Goal: Find contact information: Find contact information

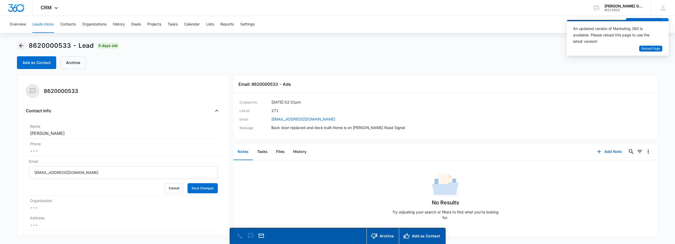
click at [21, 44] on icon "Back" at bounding box center [21, 46] width 4 height 4
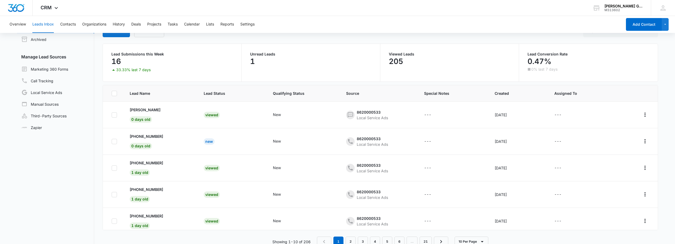
scroll to position [41, 0]
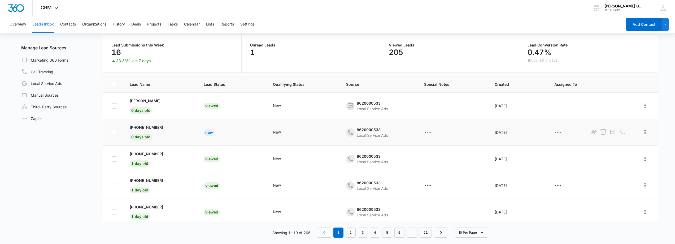
click at [149, 127] on p "+17068661040" at bounding box center [146, 127] width 33 height 6
